Goal: Transaction & Acquisition: Download file/media

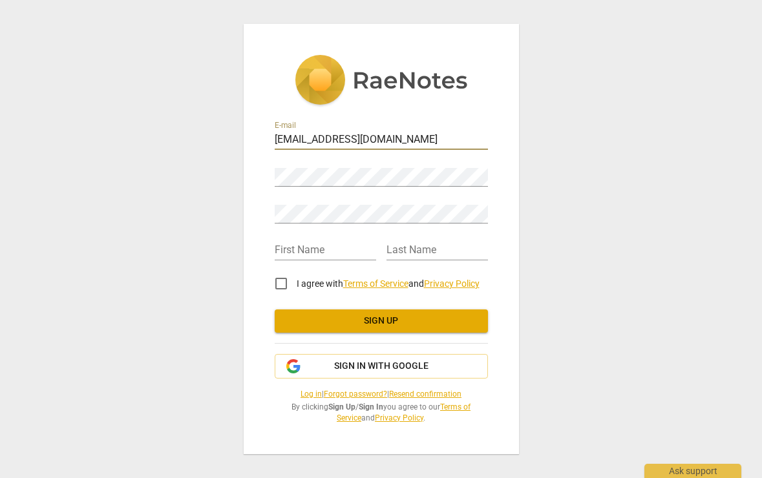
type input "[EMAIL_ADDRESS][DOMAIN_NAME]"
type input "Bella"
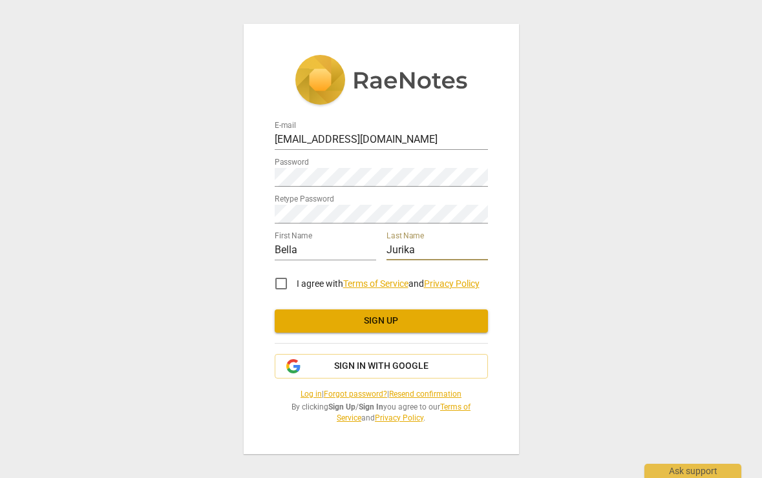
type input "Jurika"
click at [595, 253] on div "E-mail ilj5@miami.edu Password Retype Password First Name Bella Last Name Jurik…" at bounding box center [381, 239] width 762 height 478
click at [275, 286] on input "I agree with Terms of Service and Privacy Policy" at bounding box center [281, 283] width 31 height 31
checkbox input "true"
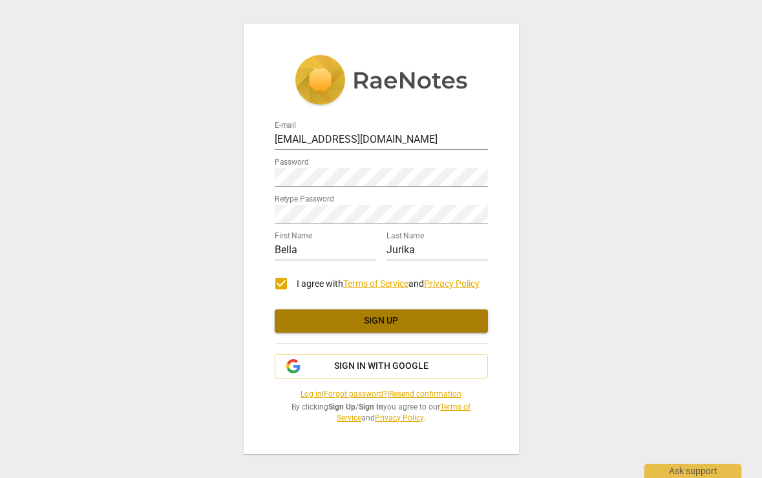
click at [371, 326] on span "Sign up" at bounding box center [381, 321] width 193 height 13
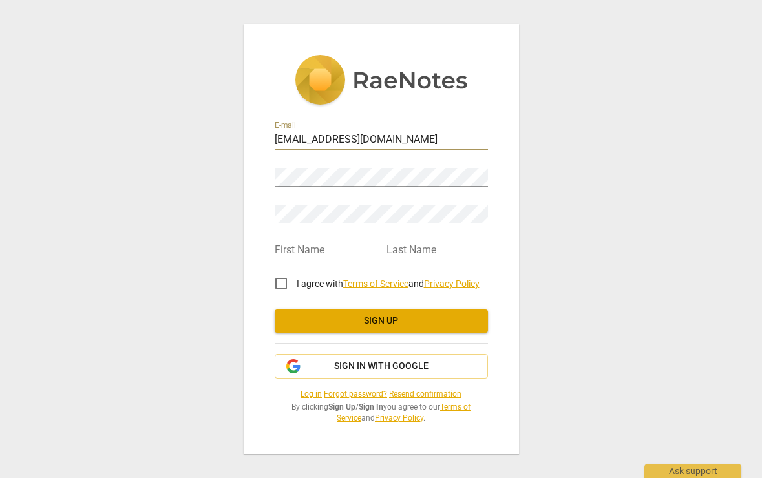
type input "iljurika@gmail.com"
type input "Bella"
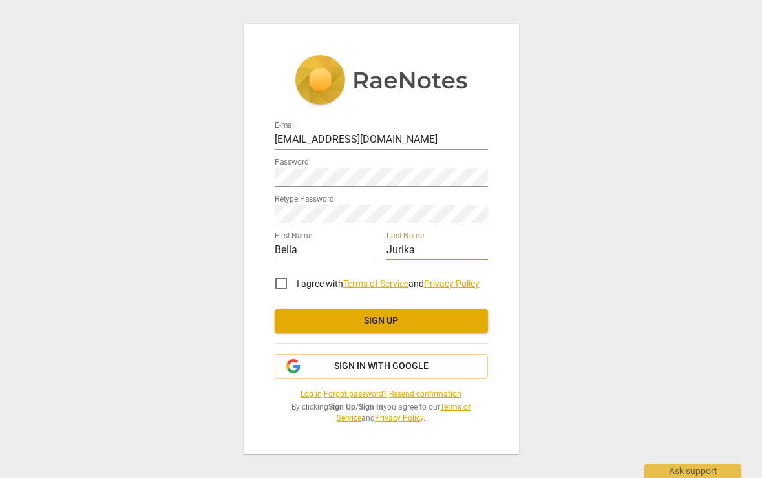
type input "Jurika"
click at [281, 286] on input "I agree with Terms of Service and Privacy Policy" at bounding box center [281, 283] width 31 height 31
checkbox input "true"
click at [364, 321] on span "Sign up" at bounding box center [381, 321] width 193 height 13
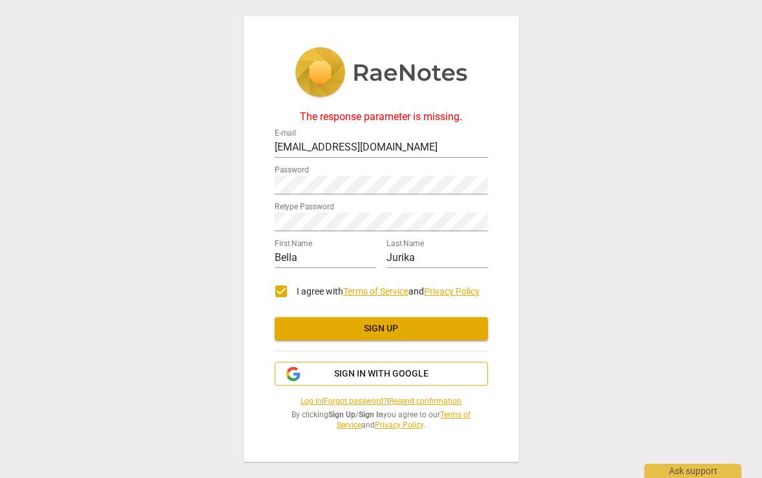
click at [381, 381] on button "Sign in with Google" at bounding box center [381, 374] width 213 height 25
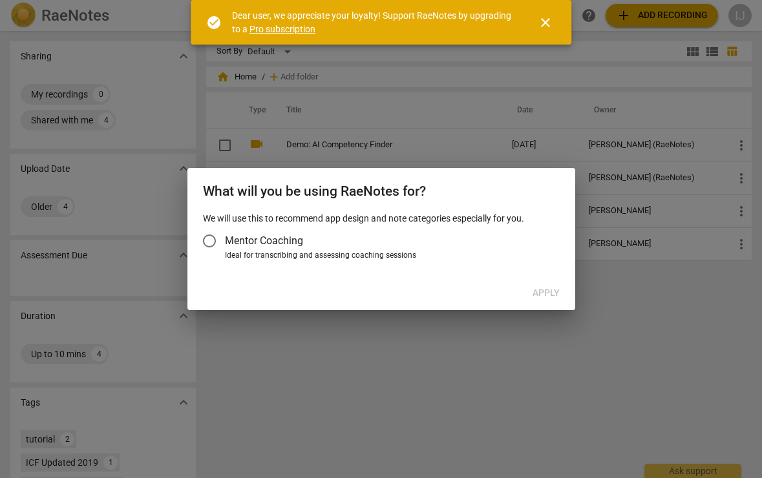
click at [209, 241] on input "Mentor Coaching" at bounding box center [209, 241] width 31 height 31
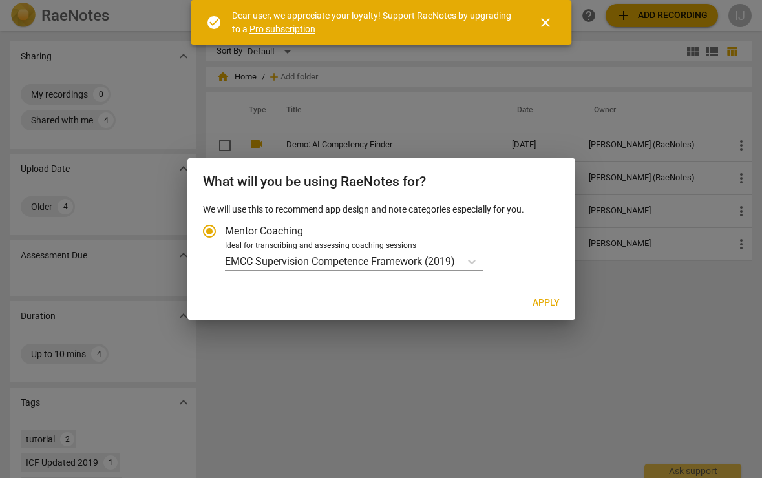
click at [546, 305] on span "Apply" at bounding box center [546, 303] width 27 height 13
radio input "false"
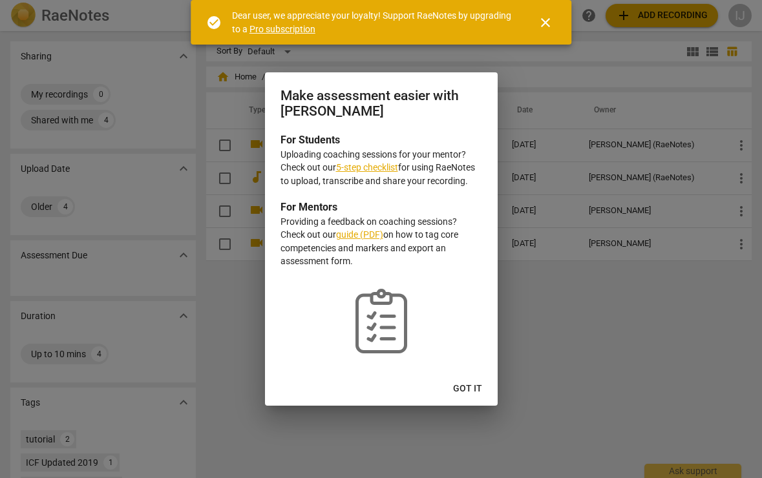
click at [473, 392] on span "Got it" at bounding box center [467, 389] width 29 height 13
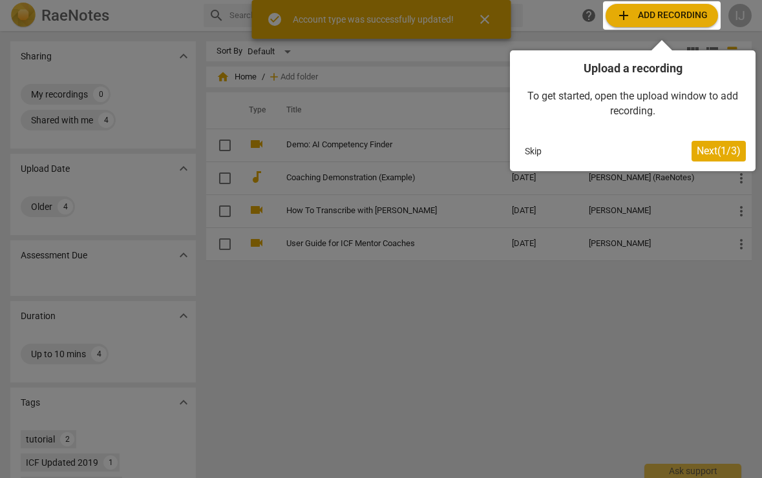
click at [719, 155] on span "Next ( 1 / 3 )" at bounding box center [719, 151] width 44 height 12
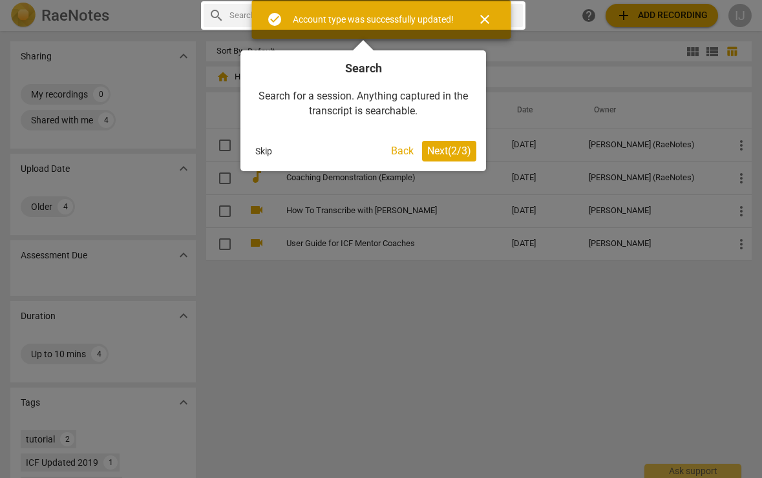
click at [412, 326] on div at bounding box center [381, 239] width 762 height 478
click at [442, 158] on button "Next ( 2 / 3 )" at bounding box center [449, 151] width 54 height 21
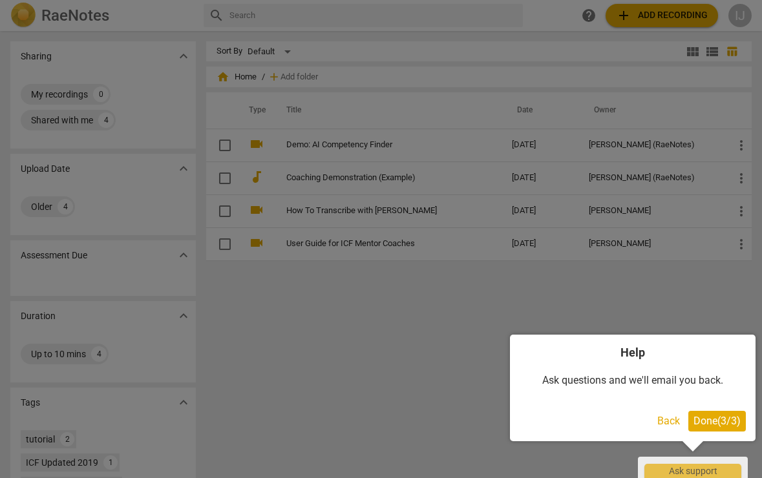
click at [725, 420] on span "Done ( 3 / 3 )" at bounding box center [717, 421] width 47 height 12
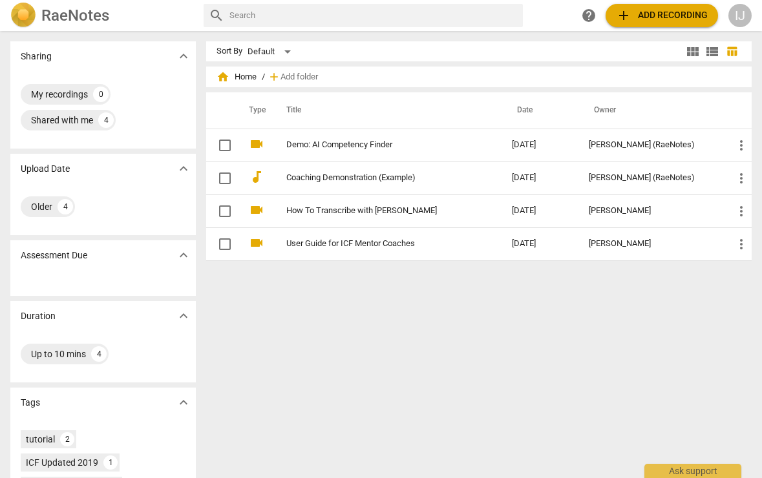
click at [674, 17] on span "add Add recording" at bounding box center [662, 16] width 92 height 16
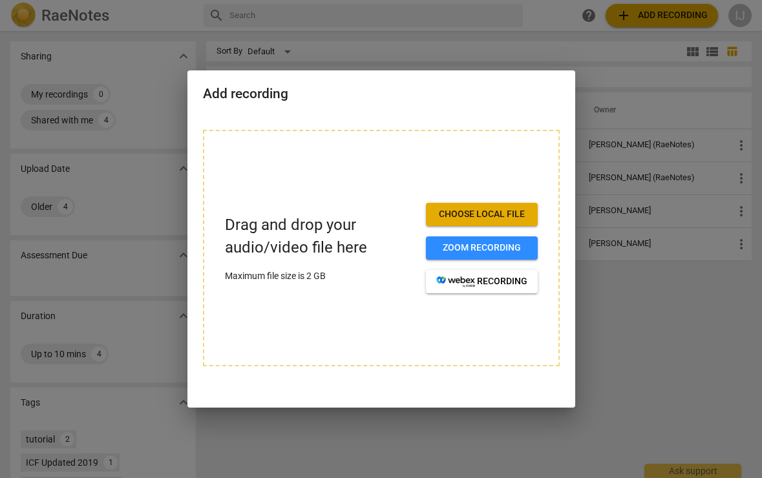
click at [504, 216] on span "Choose local file" at bounding box center [481, 214] width 91 height 13
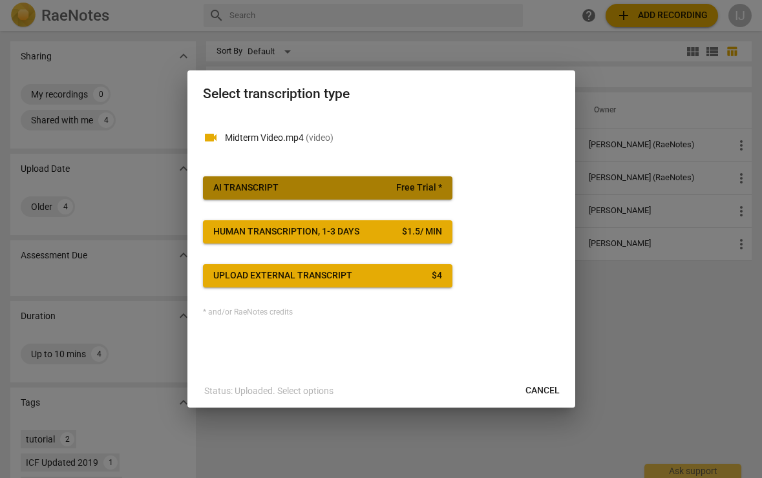
click at [414, 186] on span "Free Trial *" at bounding box center [419, 188] width 46 height 13
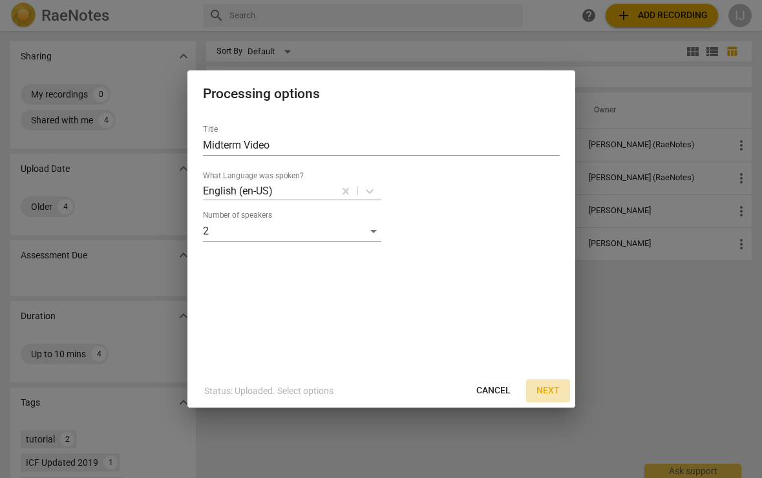
click at [550, 390] on span "Next" at bounding box center [548, 391] width 23 height 13
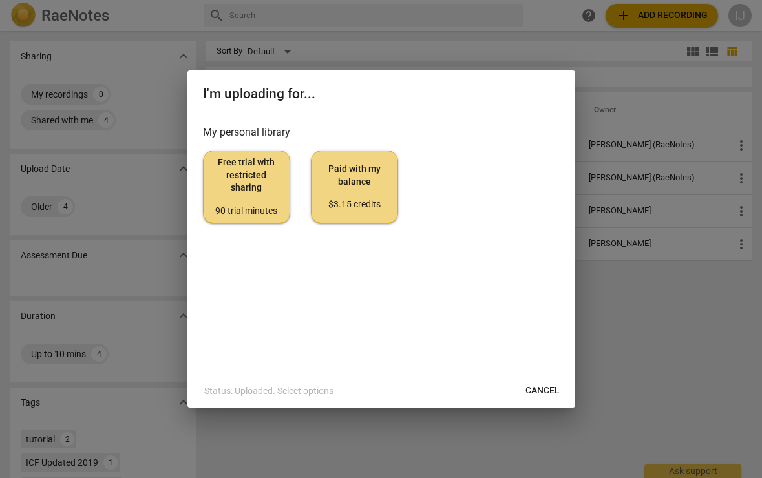
click at [262, 170] on span "Free trial with restricted sharing 90 trial minutes" at bounding box center [246, 186] width 65 height 61
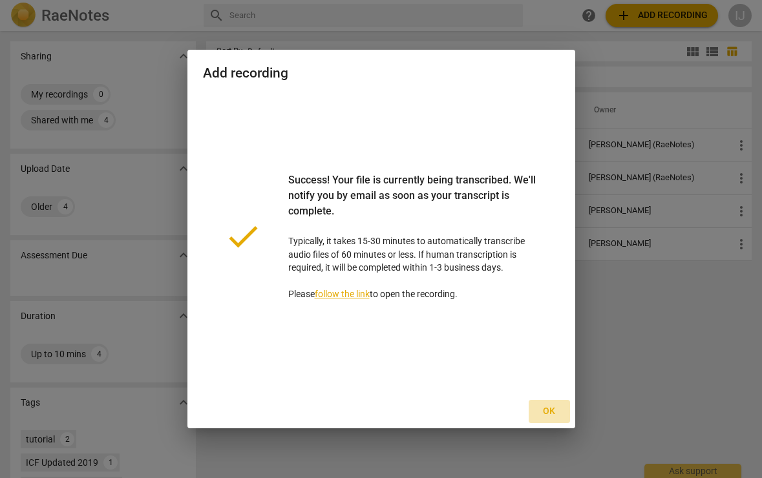
click at [553, 412] on span "Ok" at bounding box center [549, 411] width 21 height 13
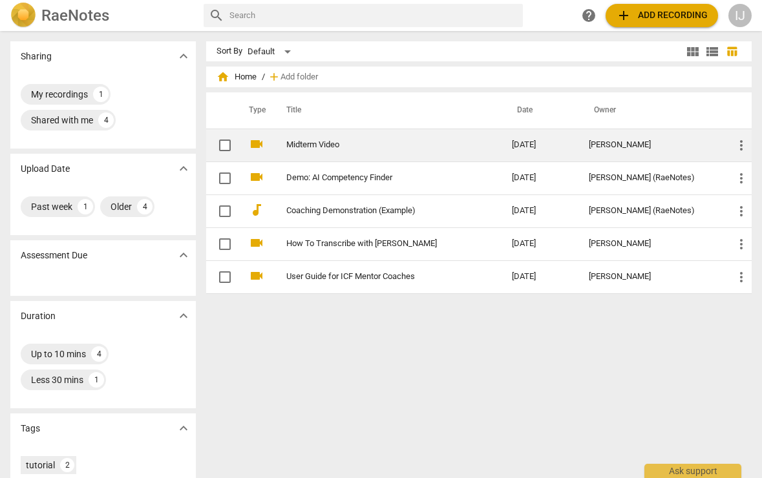
click at [348, 149] on link "Midterm Video" at bounding box center [376, 145] width 180 height 10
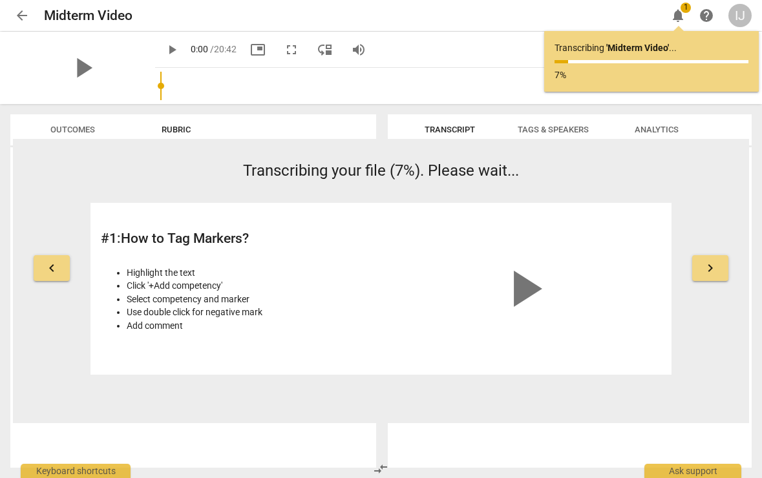
click at [61, 267] on button "keyboard_arrow_left" at bounding box center [52, 268] width 36 height 26
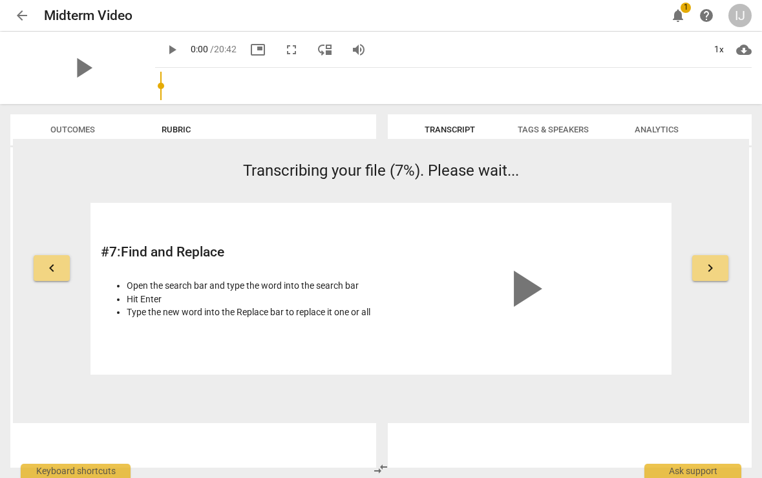
click at [57, 268] on span "keyboard_arrow_left" at bounding box center [52, 269] width 16 height 16
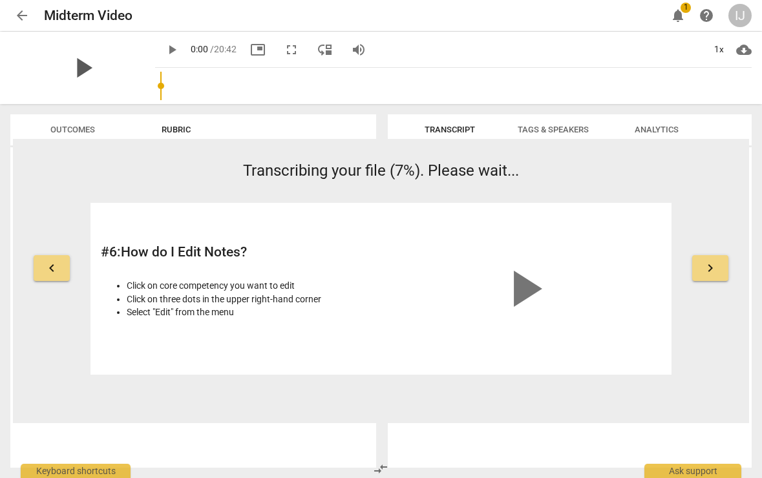
click at [78, 64] on span "play_arrow" at bounding box center [83, 68] width 34 height 34
click at [439, 123] on span "Transcript" at bounding box center [449, 130] width 81 height 17
click at [96, 63] on div "pause" at bounding box center [82, 68] width 145 height 72
click at [712, 269] on span "keyboard_arrow_right" at bounding box center [711, 269] width 16 height 16
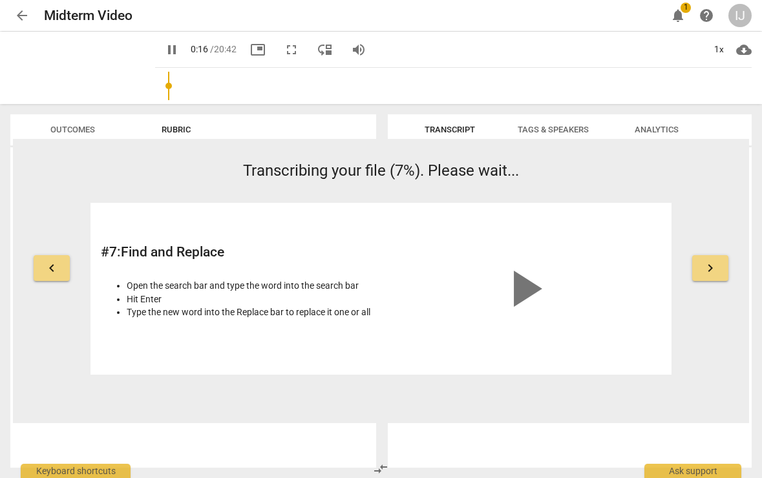
click at [712, 269] on span "keyboard_arrow_right" at bounding box center [711, 269] width 16 height 16
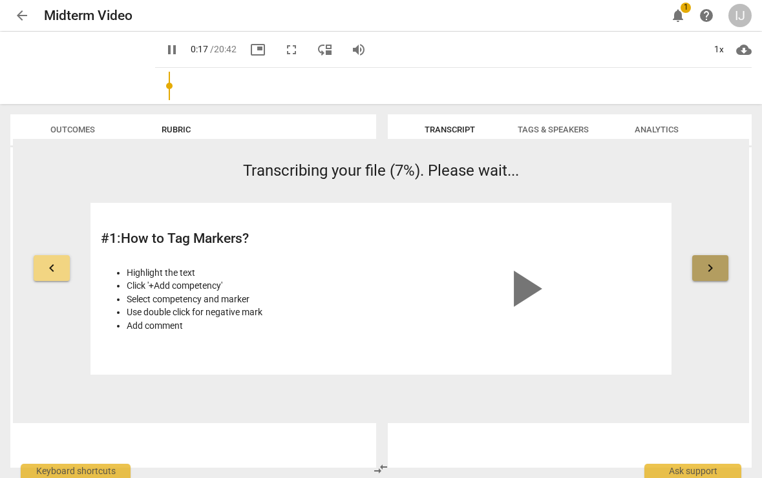
click at [712, 269] on span "keyboard_arrow_right" at bounding box center [711, 269] width 16 height 16
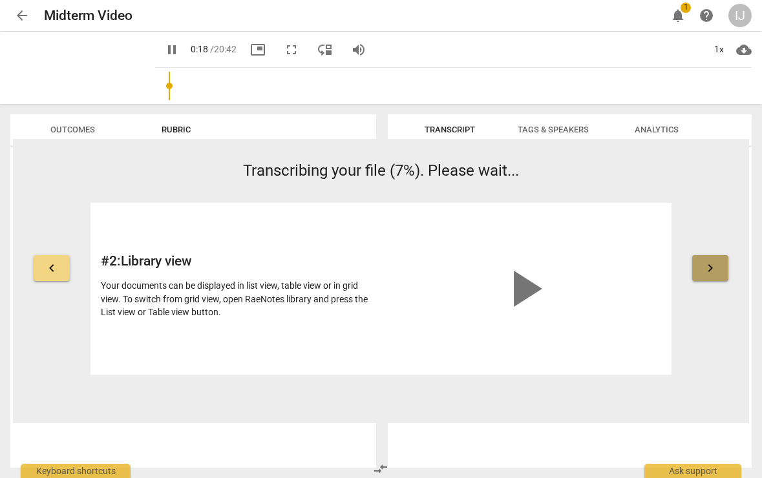
click at [713, 268] on span "keyboard_arrow_right" at bounding box center [711, 269] width 16 height 16
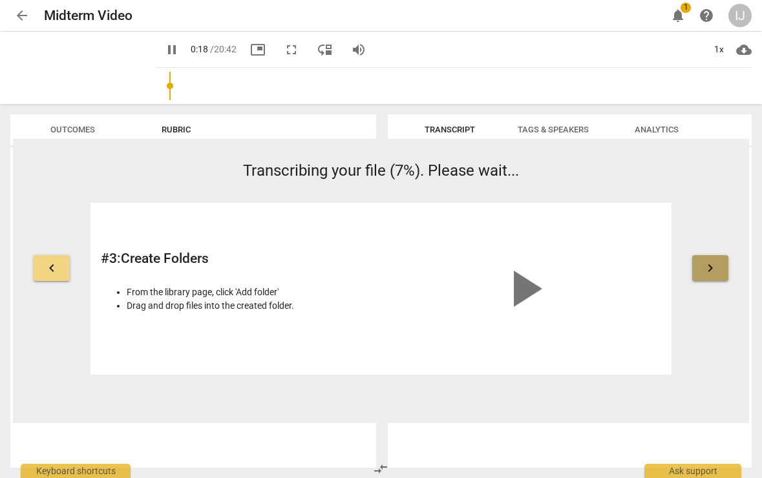
click at [713, 268] on span "keyboard_arrow_right" at bounding box center [711, 269] width 16 height 16
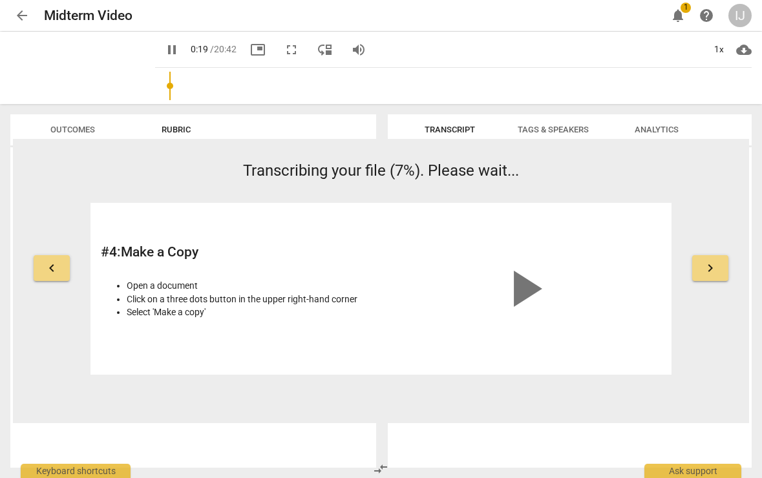
click at [713, 268] on span "keyboard_arrow_right" at bounding box center [711, 269] width 16 height 16
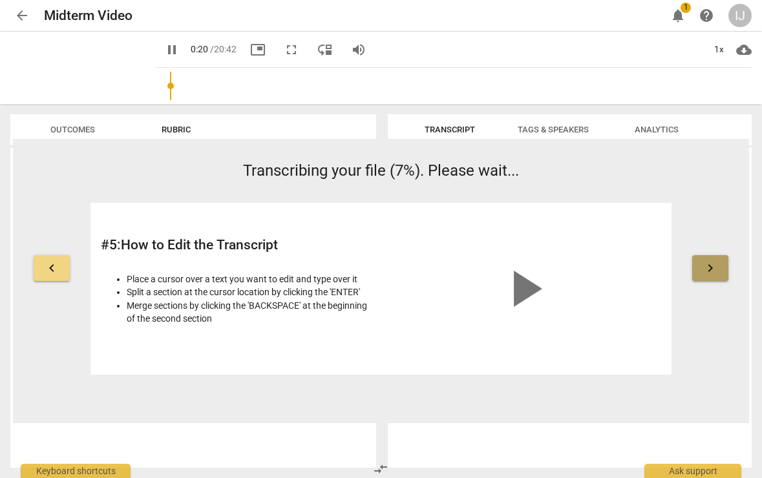
click at [713, 268] on span "keyboard_arrow_right" at bounding box center [711, 269] width 16 height 16
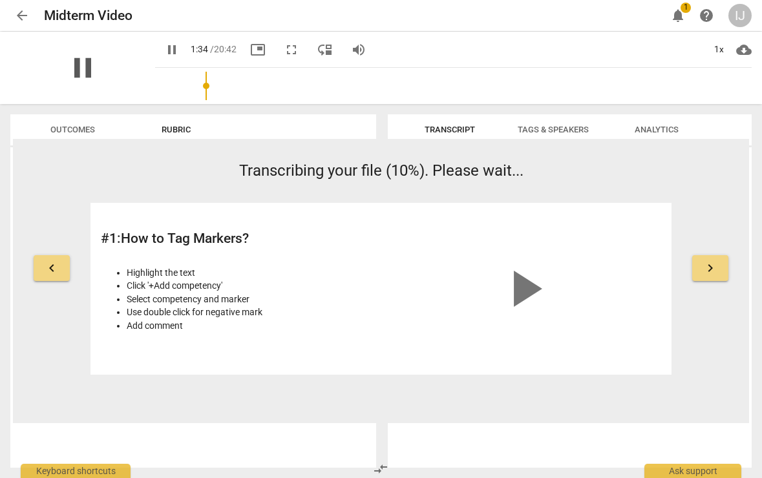
click at [78, 67] on span "pause" at bounding box center [83, 68] width 34 height 34
click at [78, 67] on span "play_arrow" at bounding box center [83, 68] width 34 height 34
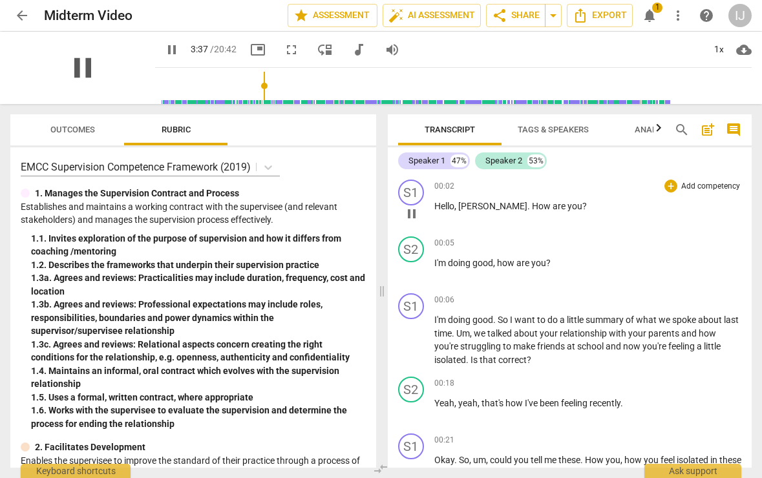
scroll to position [1902, 0]
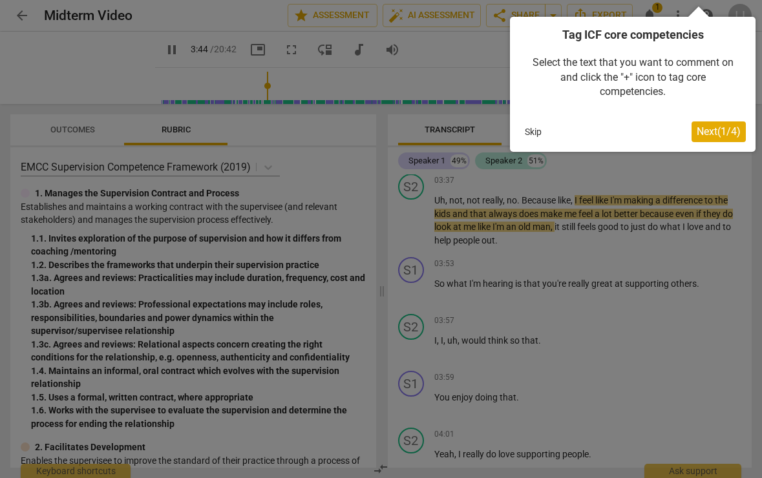
click at [712, 131] on span "Next ( 1 / 4 )" at bounding box center [719, 131] width 44 height 12
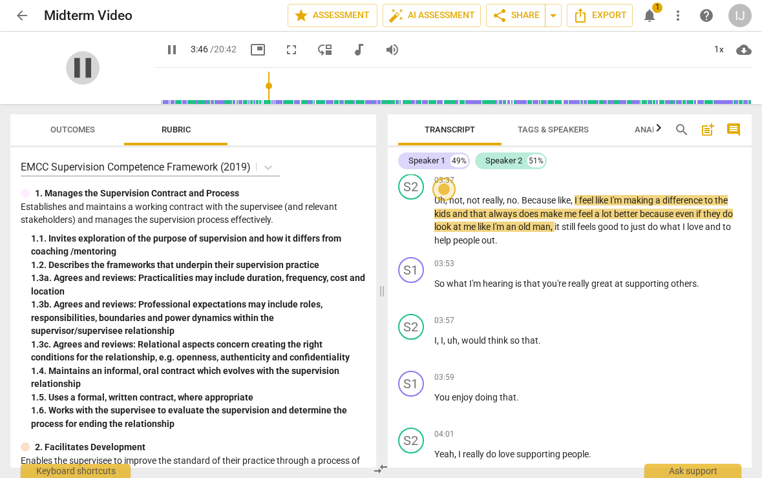
click at [71, 63] on span "pause" at bounding box center [83, 68] width 34 height 34
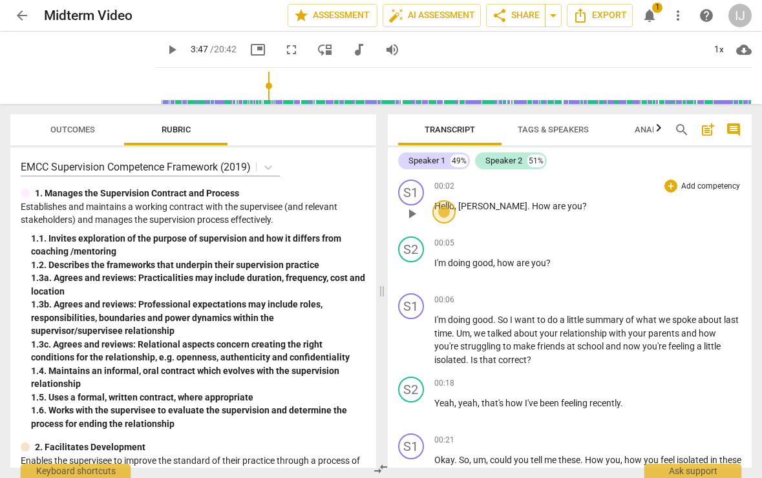
scroll to position [0, 0]
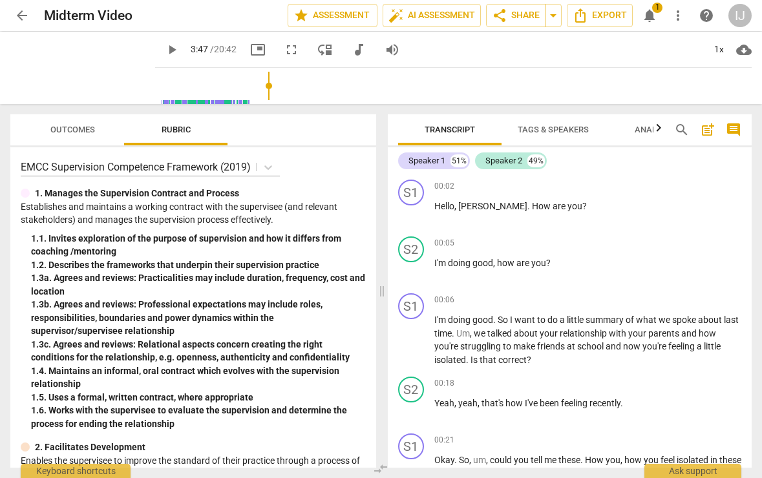
type input "227"
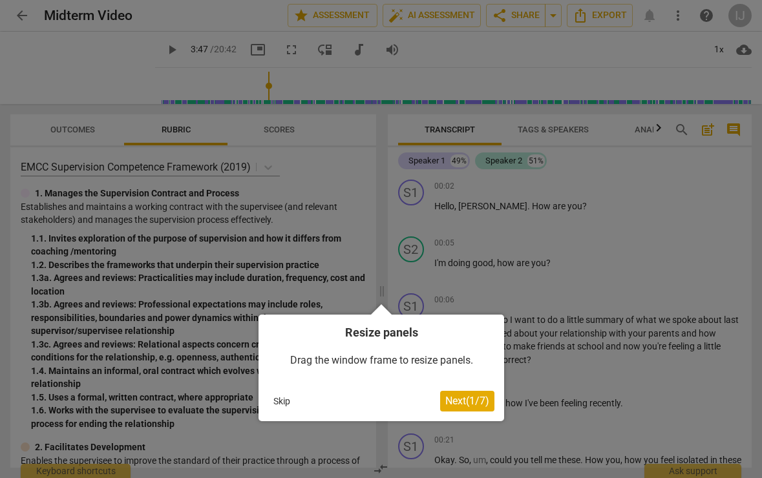
click at [462, 395] on span "Next ( 1 / 7 )" at bounding box center [467, 401] width 44 height 12
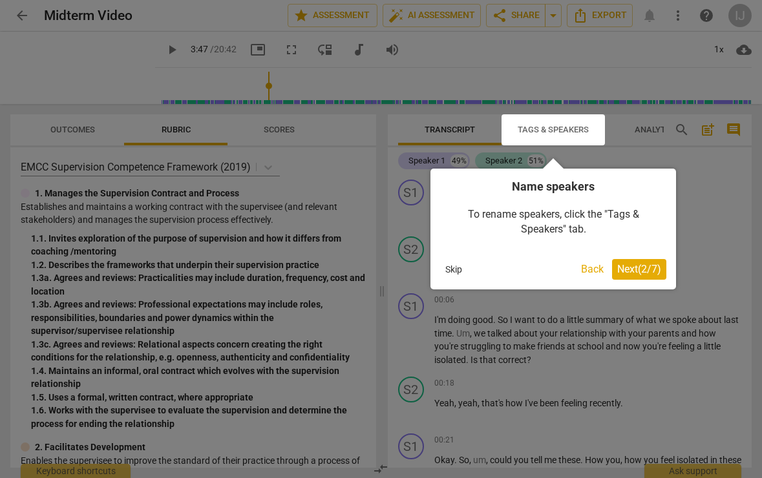
click at [636, 272] on span "Next ( 2 / 7 )" at bounding box center [639, 269] width 44 height 12
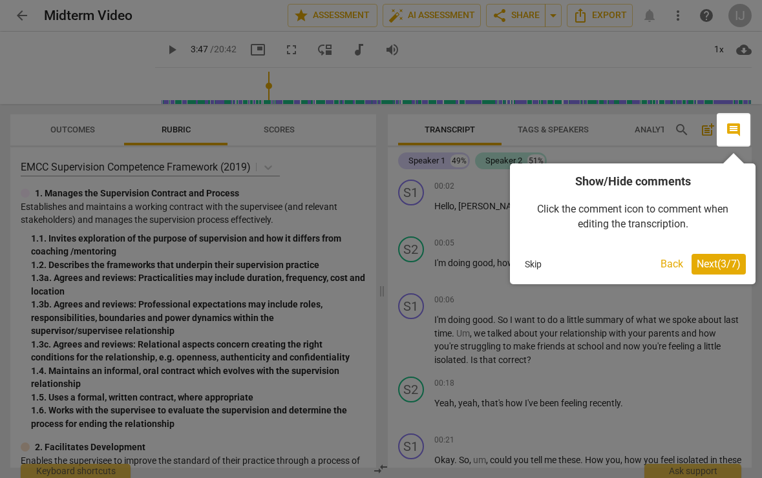
click at [700, 268] on span "Next ( 3 / 7 )" at bounding box center [719, 264] width 44 height 12
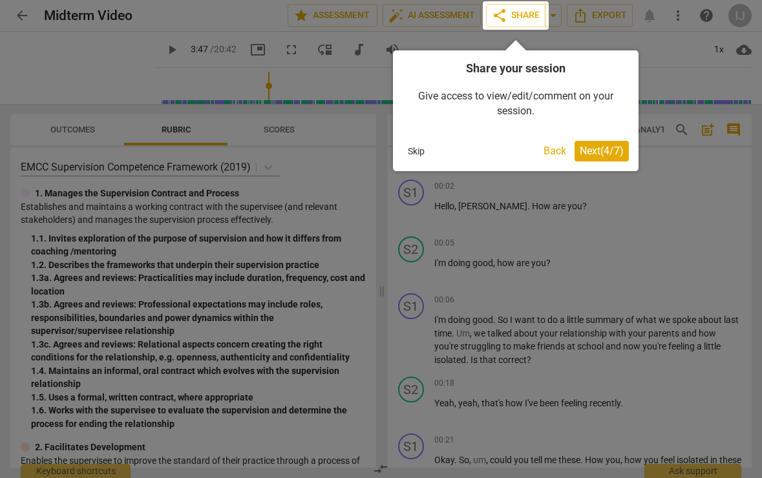
click at [603, 155] on span "Next ( 4 / 7 )" at bounding box center [602, 151] width 44 height 12
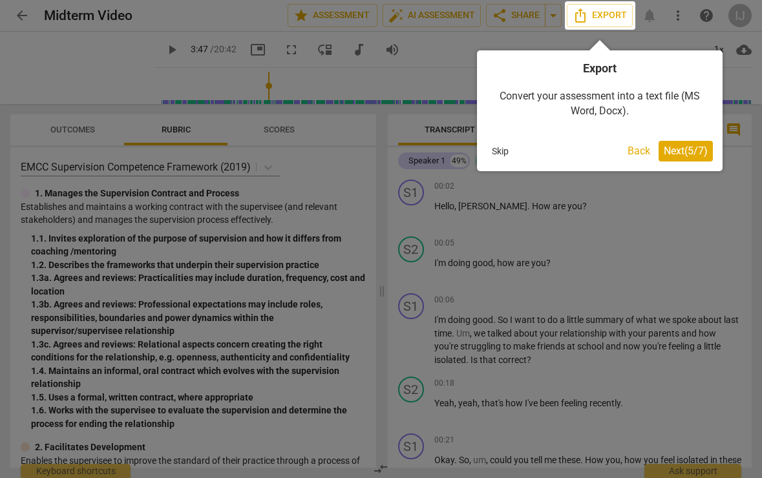
click at [683, 148] on span "Next ( 5 / 7 )" at bounding box center [686, 151] width 44 height 12
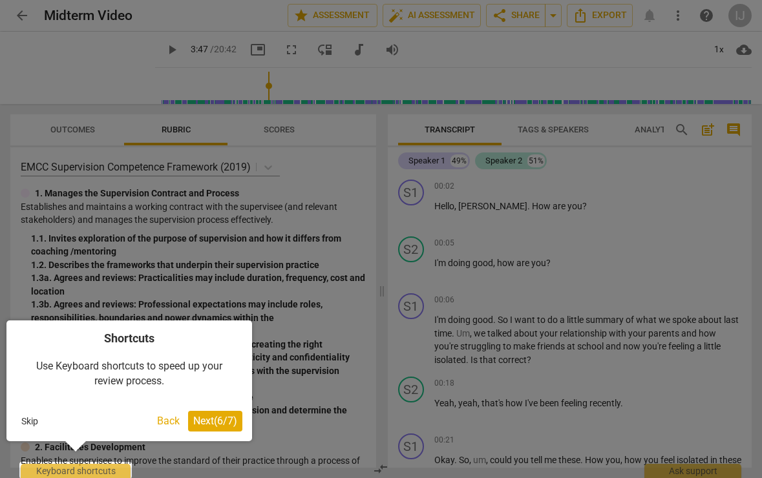
click at [208, 419] on span "Next ( 6 / 7 )" at bounding box center [215, 421] width 44 height 12
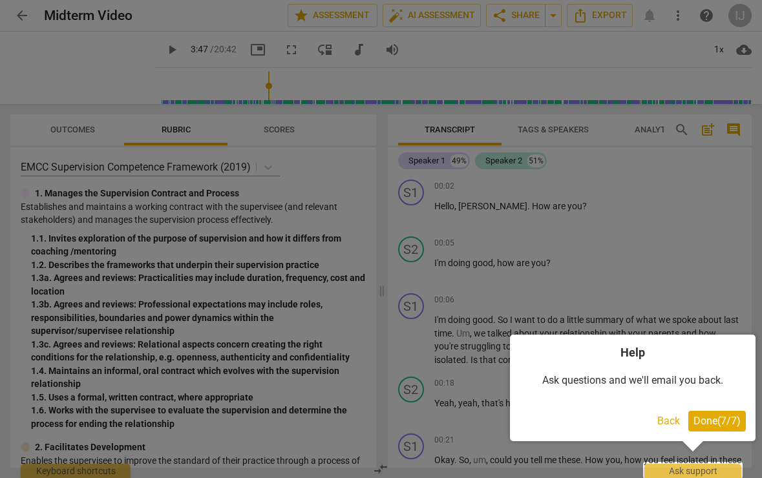
click at [716, 420] on span "Done ( 7 / 7 )" at bounding box center [717, 421] width 47 height 12
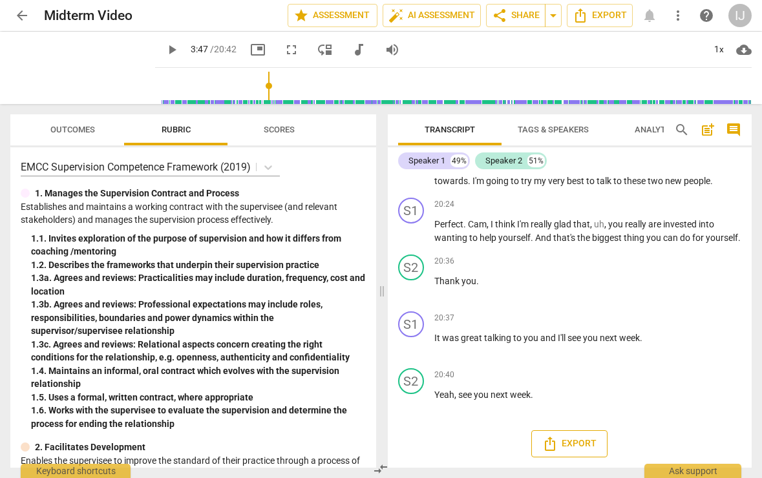
click at [572, 446] on span "Export" at bounding box center [569, 444] width 54 height 16
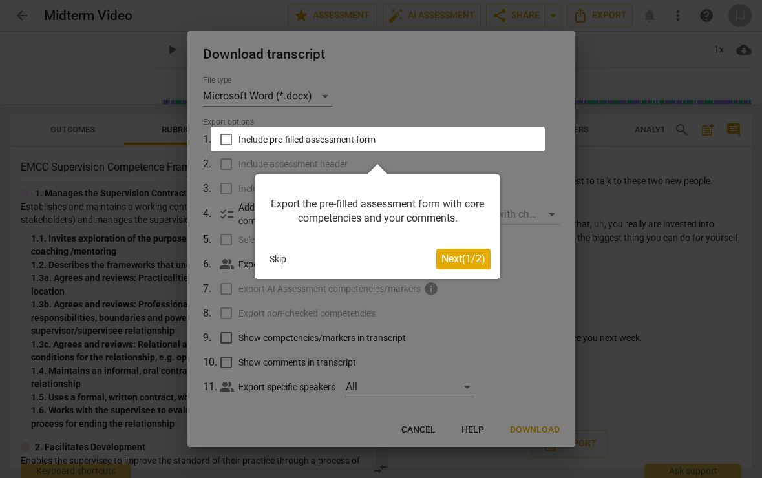
click at [449, 243] on div "Export the pre-filled assessment form with core competencies and your comments.…" at bounding box center [378, 227] width 246 height 105
click at [451, 253] on span "Next ( 1 / 2 )" at bounding box center [464, 259] width 44 height 12
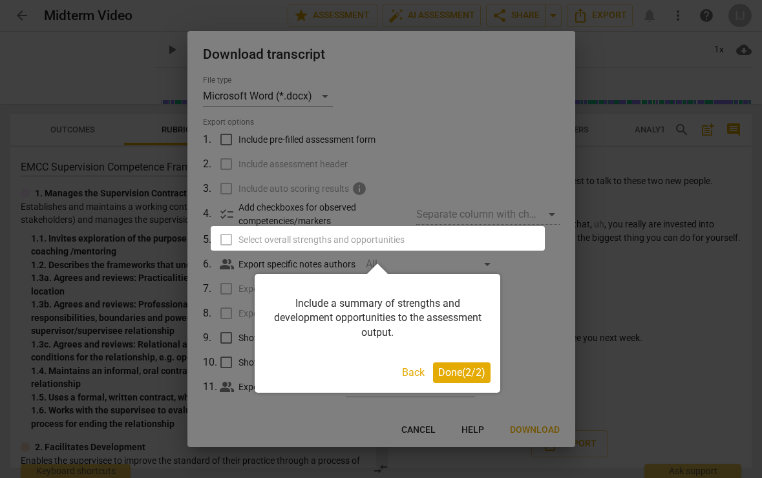
click at [458, 368] on span "Done ( 2 / 2 )" at bounding box center [461, 373] width 47 height 12
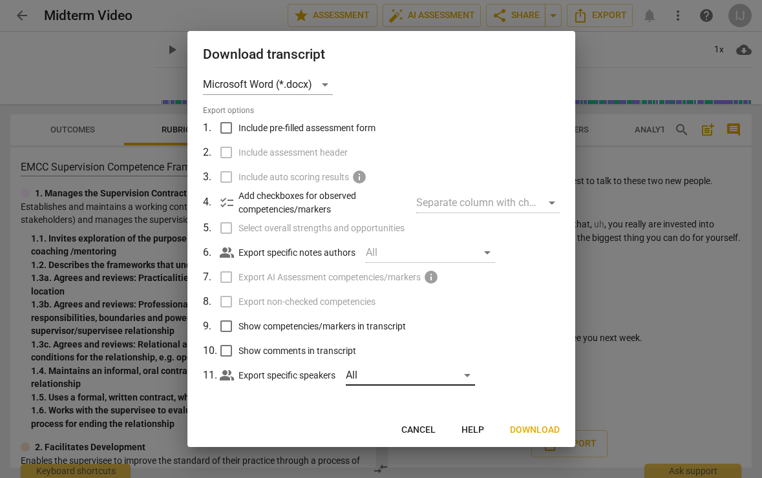
scroll to position [10, 0]
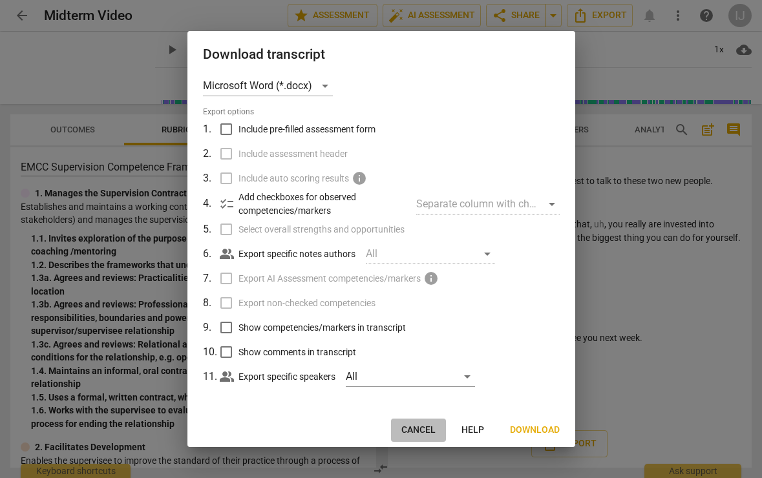
click at [422, 427] on span "Cancel" at bounding box center [418, 430] width 34 height 13
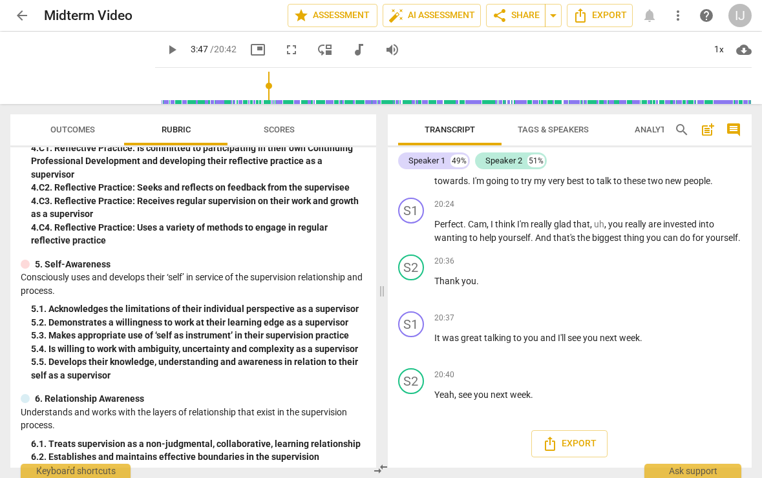
scroll to position [1025, 0]
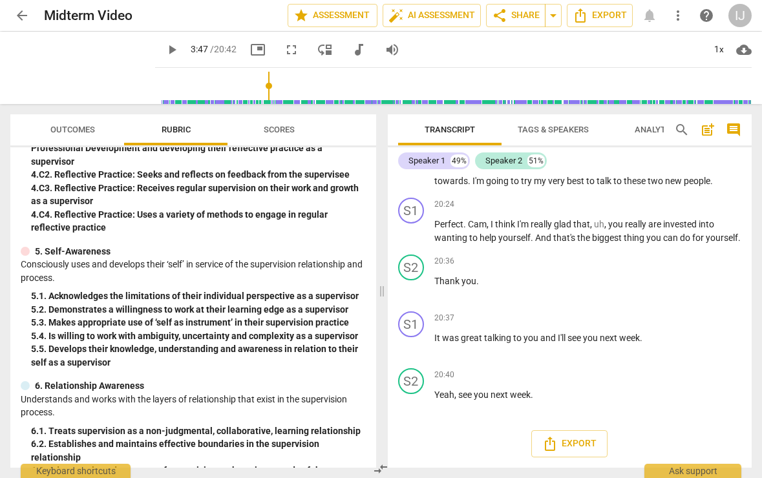
click at [280, 136] on span "Scores" at bounding box center [279, 130] width 62 height 17
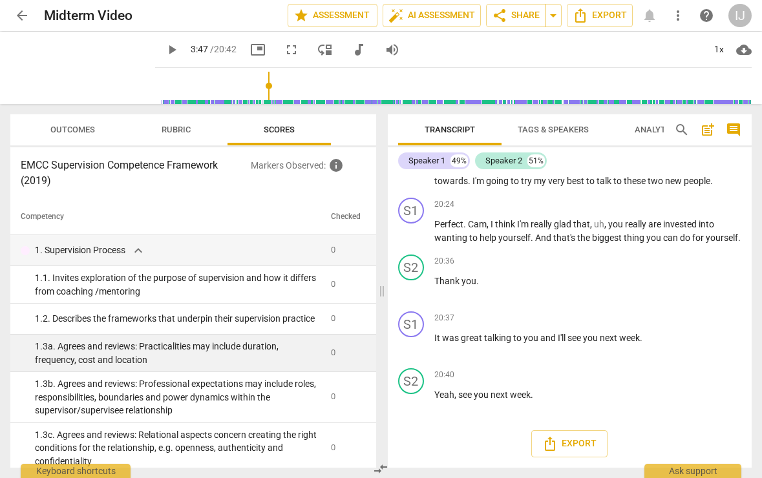
scroll to position [0, 0]
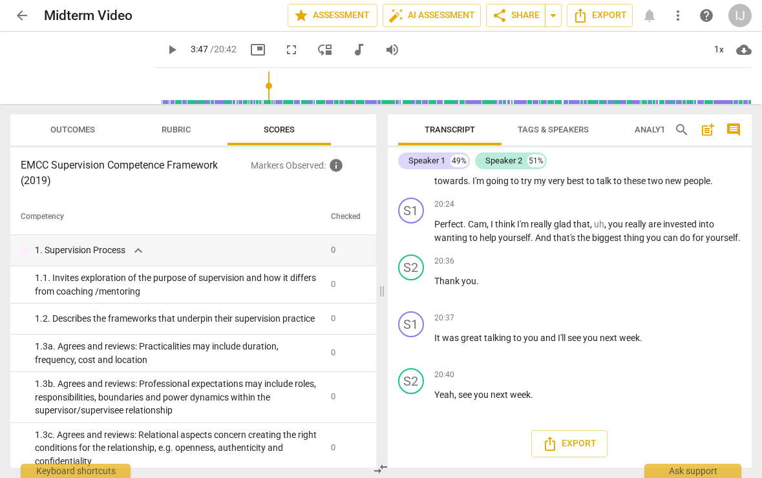
click at [550, 134] on span "Tags & Speakers" at bounding box center [553, 130] width 71 height 10
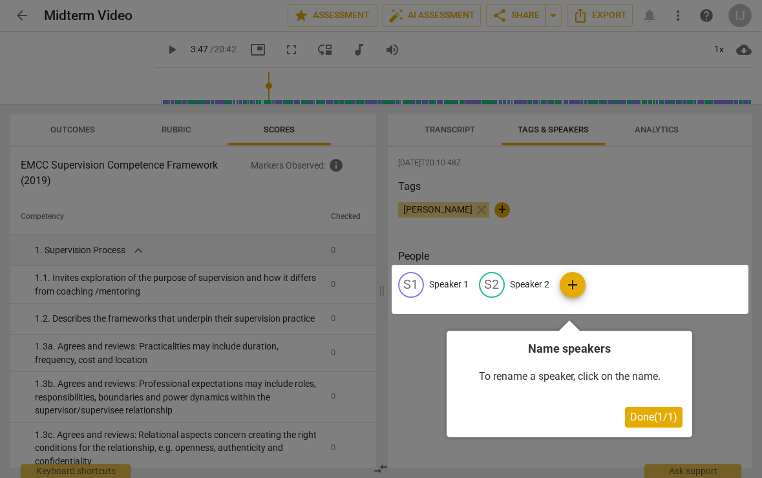
click at [659, 127] on div at bounding box center [381, 239] width 762 height 478
click at [650, 425] on button "Done ( 1 / 1 )" at bounding box center [654, 417] width 58 height 21
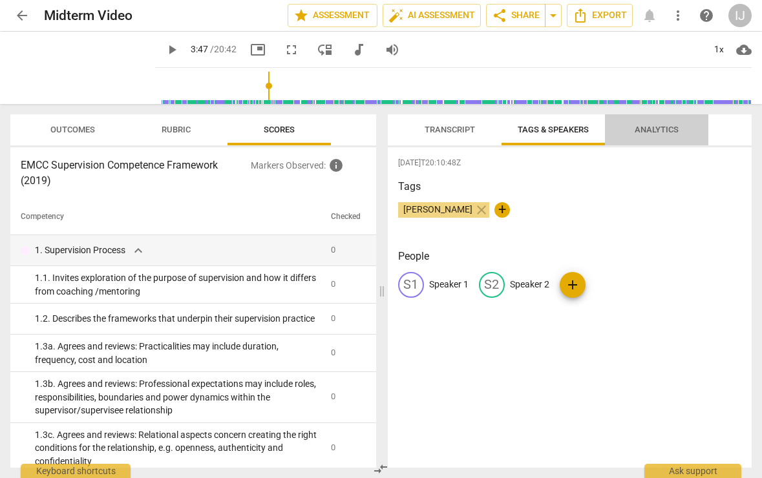
click at [672, 134] on span "Analytics" at bounding box center [657, 130] width 44 height 10
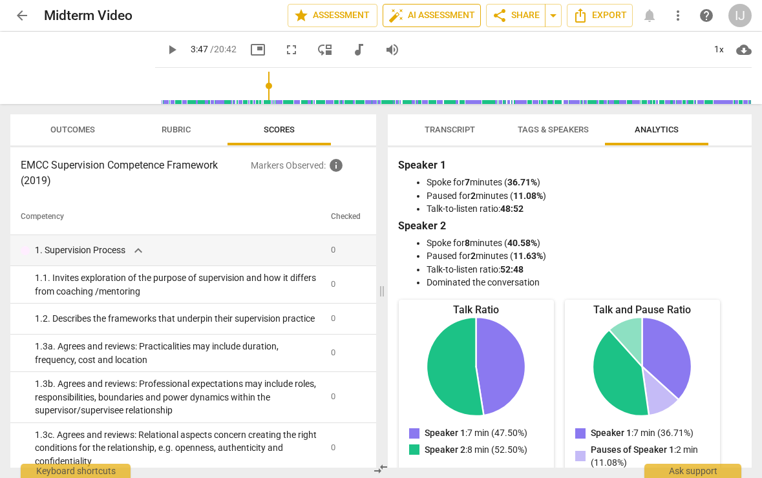
click at [434, 15] on span "auto_fix_high AI Assessment" at bounding box center [432, 16] width 87 height 16
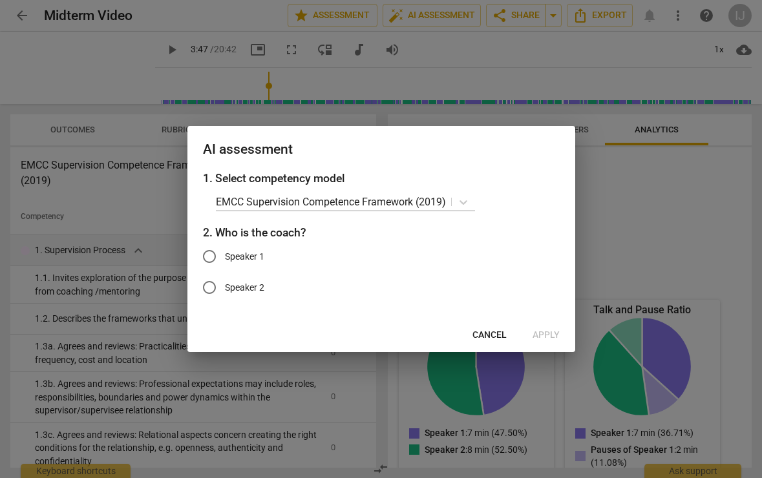
click at [263, 255] on span "Speaker 1" at bounding box center [244, 257] width 39 height 14
click at [225, 255] on input "Speaker 1" at bounding box center [209, 256] width 31 height 31
radio input "true"
click at [546, 328] on button "Apply" at bounding box center [546, 335] width 48 height 23
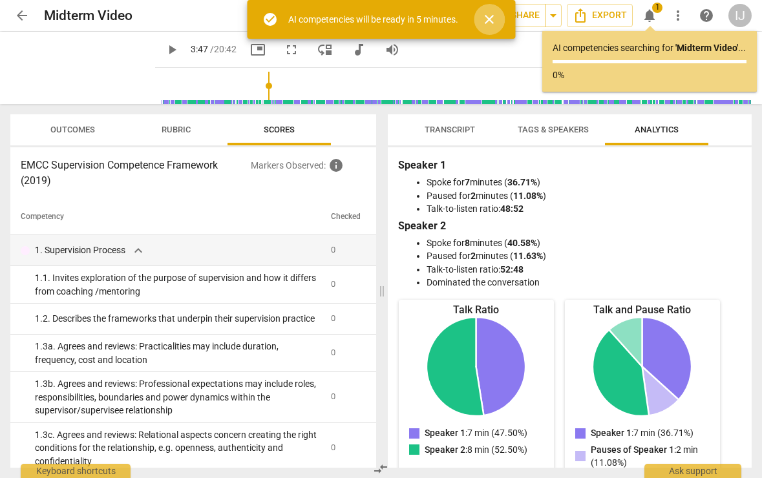
click at [491, 17] on span "close" at bounding box center [490, 20] width 16 height 16
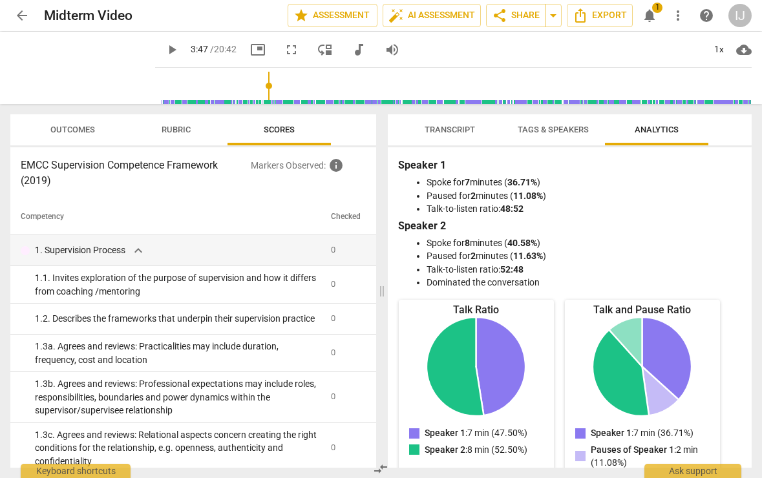
click at [453, 126] on span "Transcript" at bounding box center [450, 130] width 50 height 10
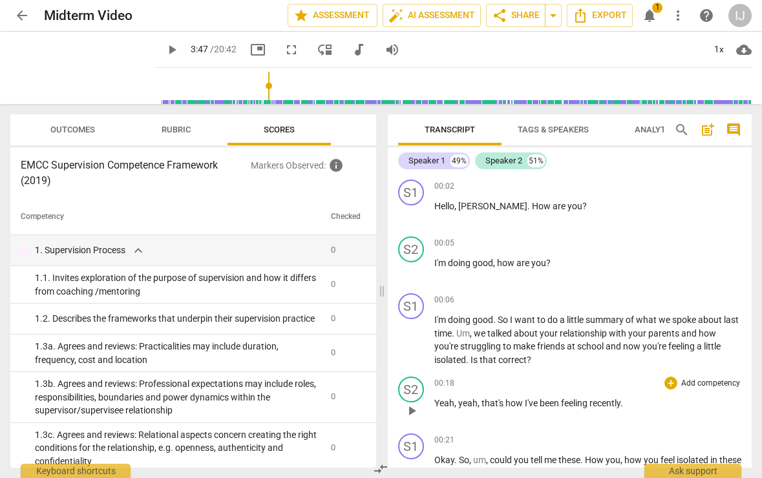
drag, startPoint x: 425, startPoint y: 202, endPoint x: 547, endPoint y: 417, distance: 247.6
click at [547, 418] on div "S1 play_arrow pause 00:02 + Add competency keyboard_arrow_right Hello , [PERSON…" at bounding box center [570, 322] width 365 height 294
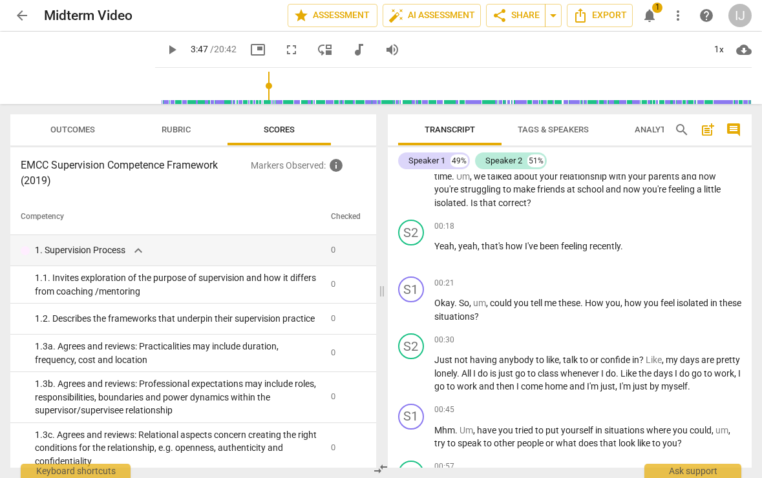
drag, startPoint x: 436, startPoint y: 206, endPoint x: 583, endPoint y: 478, distance: 309.5
click at [583, 0] on html "arrow_back Midterm Video edit star Assessment auto_fix_high AI Assessment share…" at bounding box center [381, 0] width 762 height 0
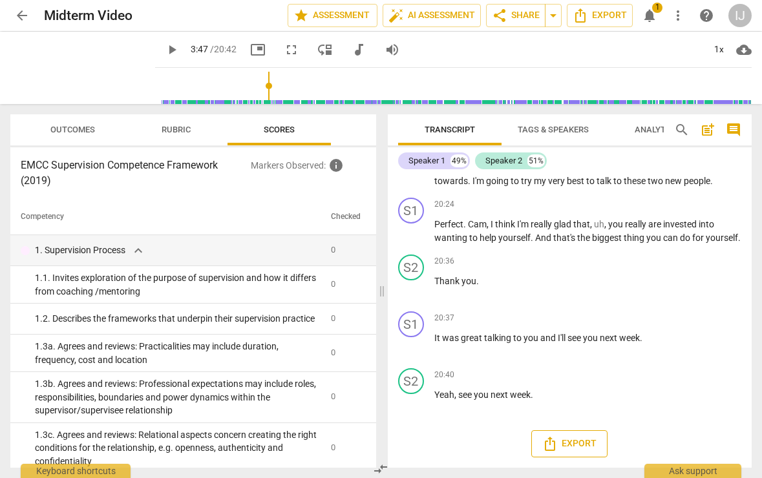
click at [561, 440] on span "Export" at bounding box center [569, 444] width 54 height 16
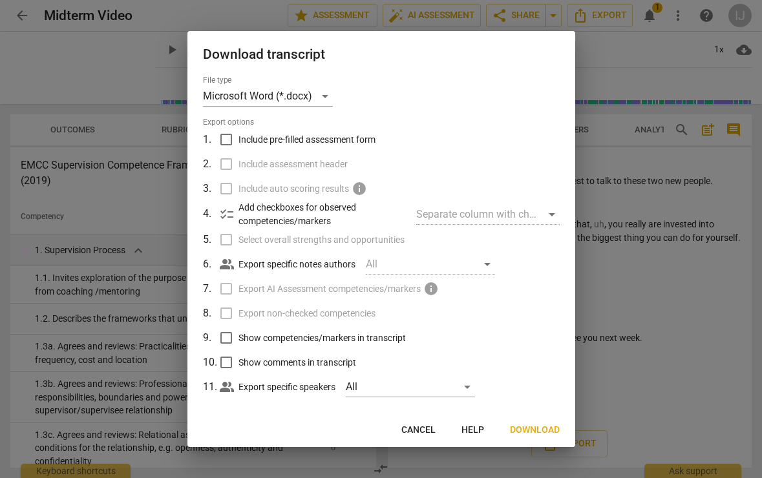
click at [531, 423] on button "Download" at bounding box center [535, 430] width 70 height 23
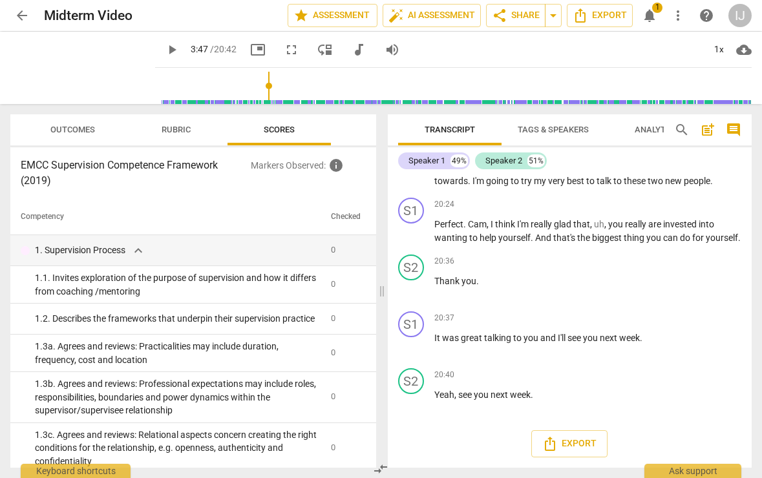
click at [425, 45] on div "play_arrow 3:47 / 20:42 picture_in_picture fullscreen move_down audiotrack volu…" at bounding box center [453, 50] width 597 height 36
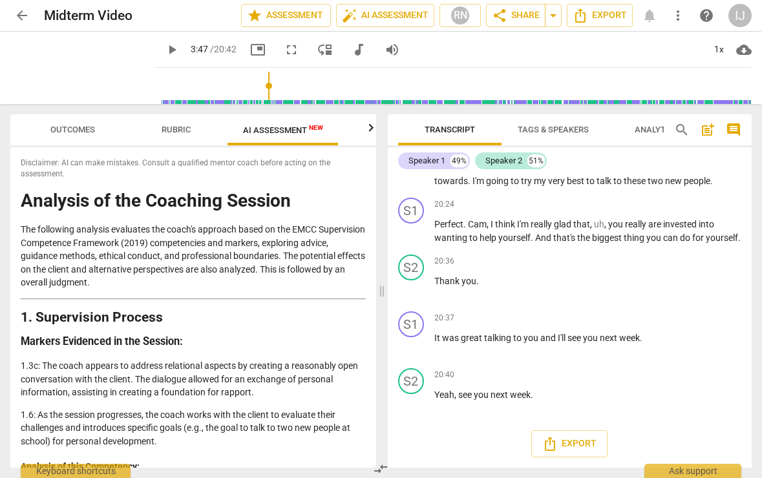
type input "216"
